Goal: Task Accomplishment & Management: Use online tool/utility

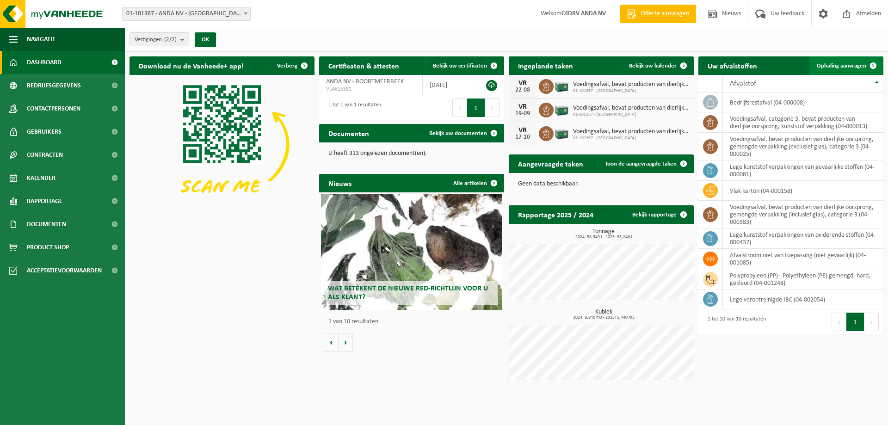
click at [847, 63] on span "Ophaling aanvragen" at bounding box center [841, 66] width 49 height 6
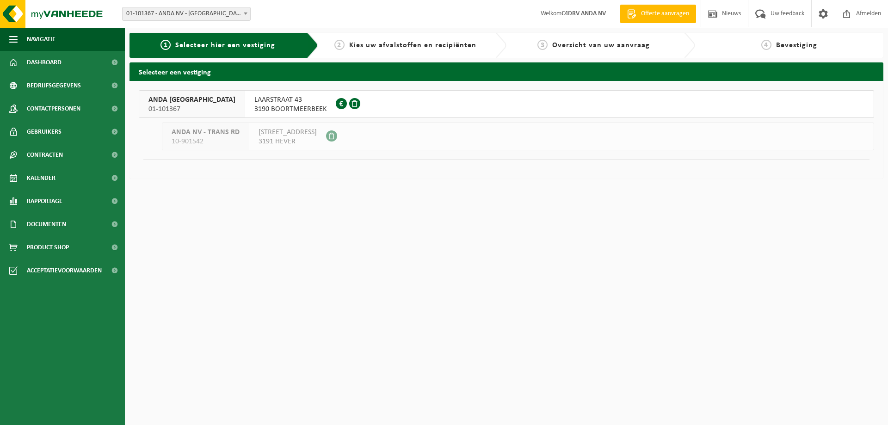
click at [254, 111] on span "3190 BOORTMEERBEEK" at bounding box center [290, 109] width 72 height 9
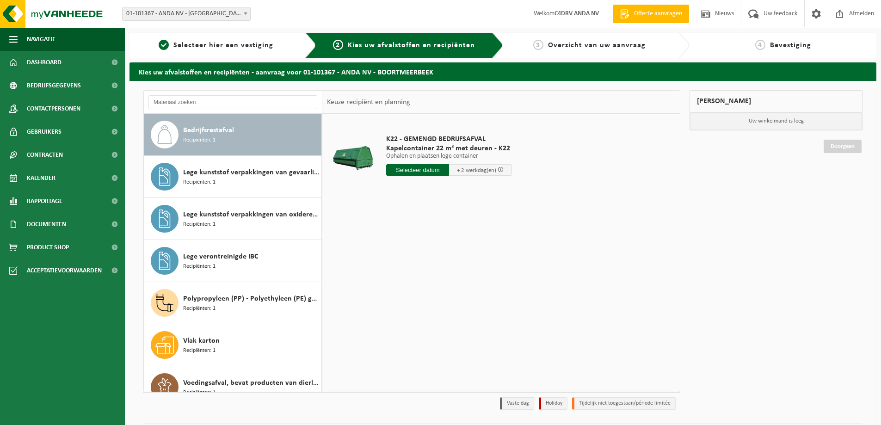
click at [434, 173] on input "text" at bounding box center [417, 170] width 63 height 12
click at [398, 268] on div "18" at bounding box center [395, 266] width 16 height 15
type input "Van [DATE]"
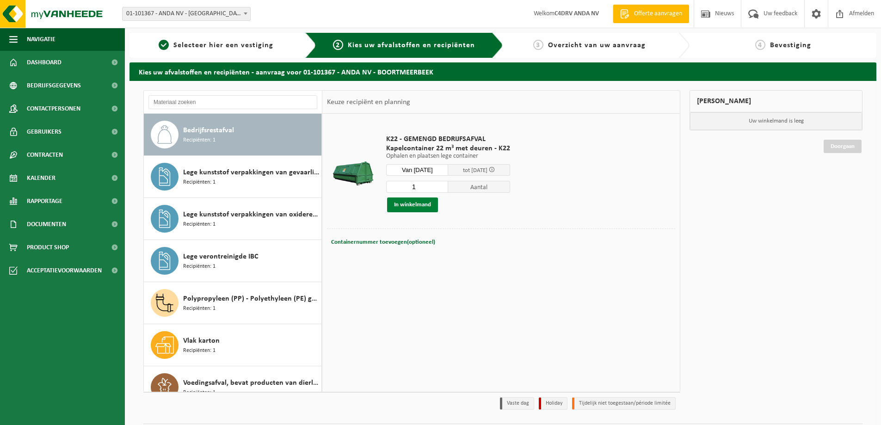
click at [433, 204] on button "In winkelmand" at bounding box center [412, 204] width 51 height 15
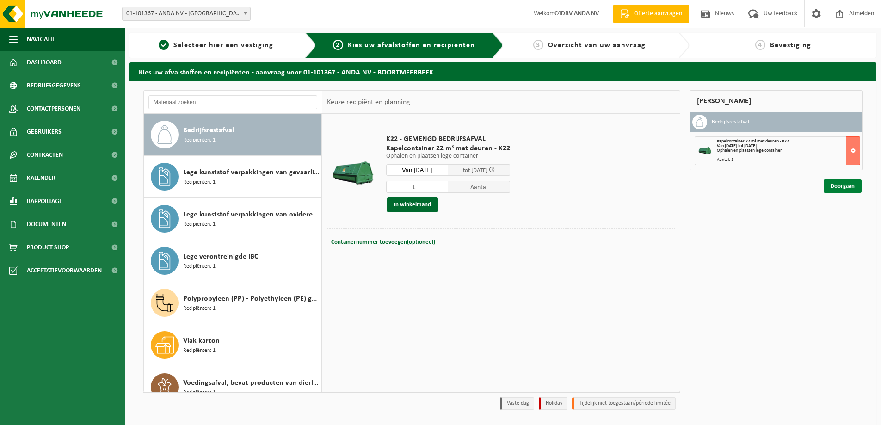
click at [841, 190] on link "Doorgaan" at bounding box center [843, 185] width 38 height 13
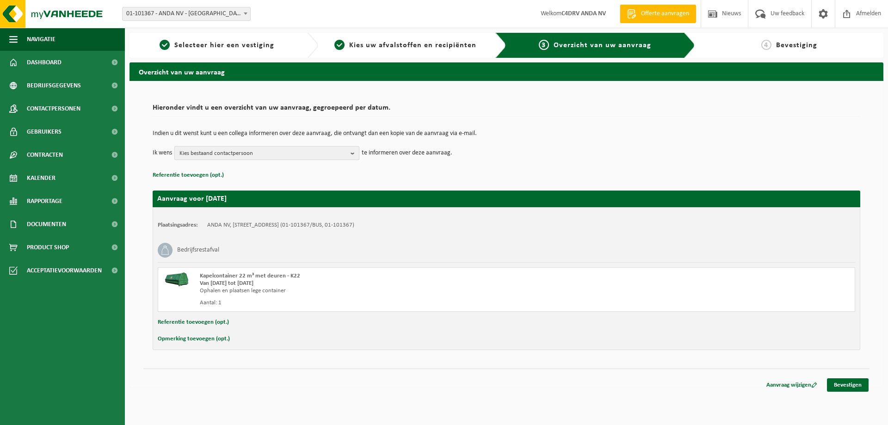
click at [216, 152] on span "Kies bestaand contactpersoon" at bounding box center [262, 154] width 167 height 14
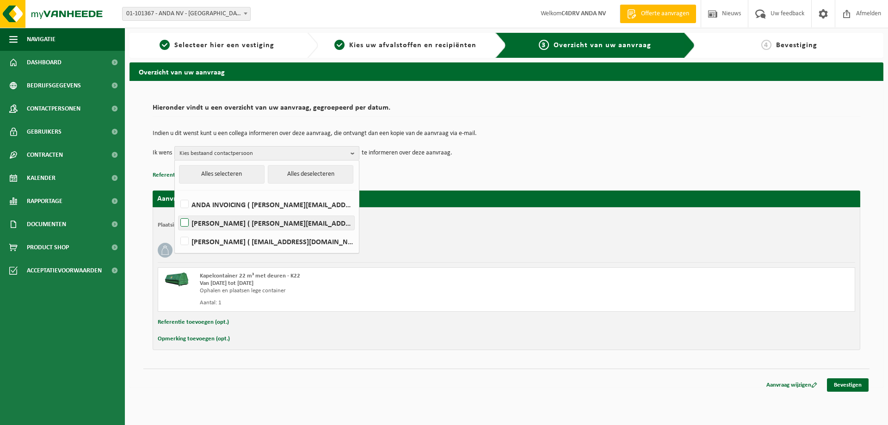
click at [228, 223] on label "Hilda Hemeleers ( hilda@andasauces.be )" at bounding box center [267, 223] width 176 height 14
click at [177, 211] on input "Hilda Hemeleers ( hilda@andasauces.be )" at bounding box center [177, 211] width 0 height 0
checkbox input "true"
click at [848, 384] on link "Bevestigen" at bounding box center [848, 384] width 42 height 13
